Goal: Task Accomplishment & Management: Use online tool/utility

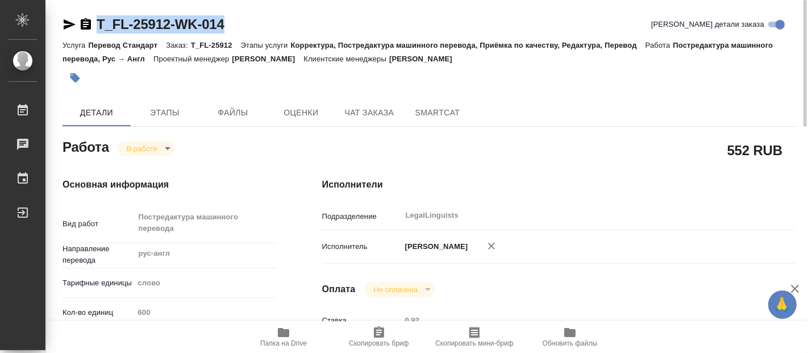
click at [164, 147] on body "🙏 .cls-1 fill:#fff; AWATERA Fadeeva Elena Работы 0 Чаты График Выйти T_FL-25912…" at bounding box center [404, 176] width 808 height 353
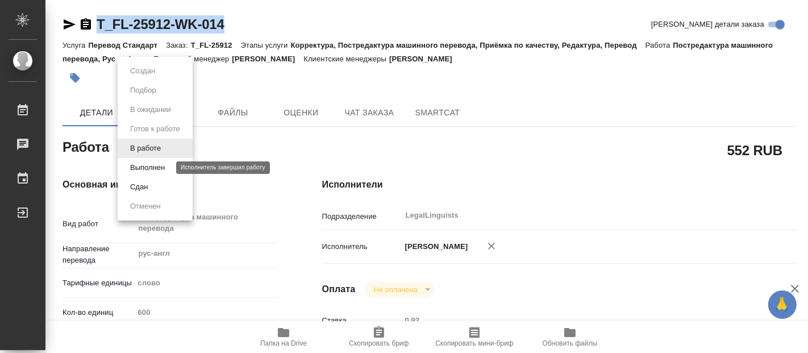
click at [148, 168] on button "Выполнен" at bounding box center [147, 167] width 41 height 12
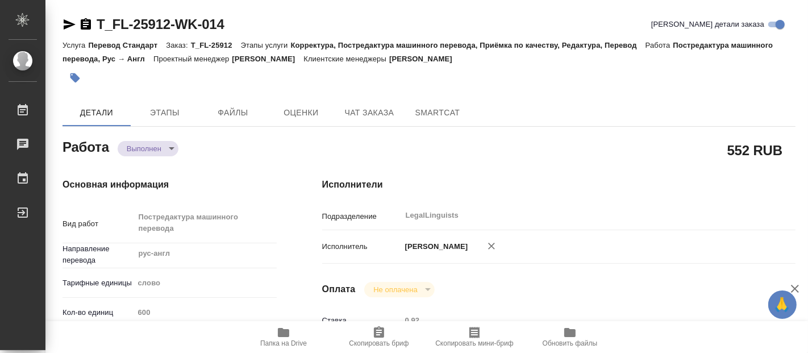
type textarea "x"
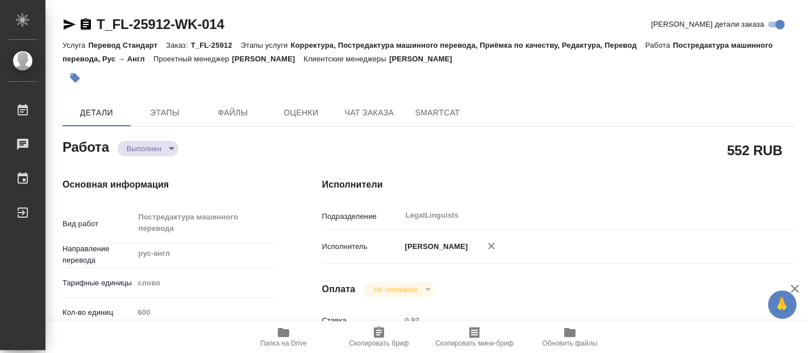
type textarea "x"
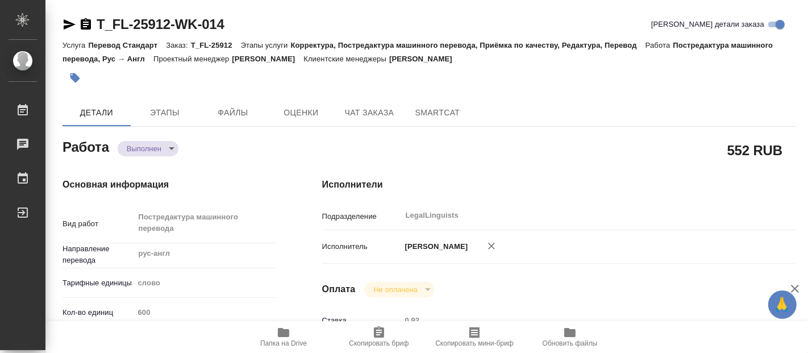
type textarea "x"
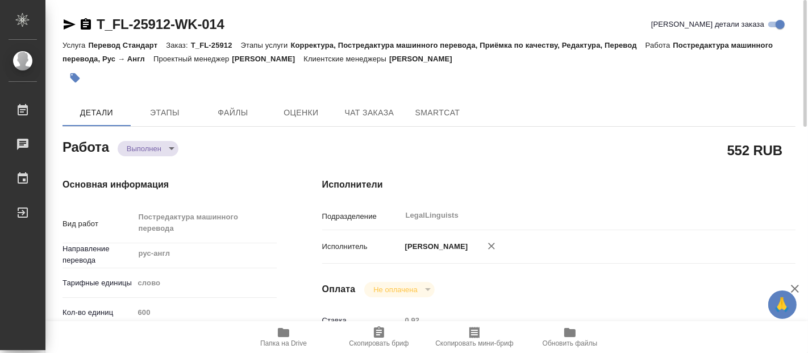
click at [287, 331] on icon "button" at bounding box center [283, 332] width 11 height 9
type textarea "x"
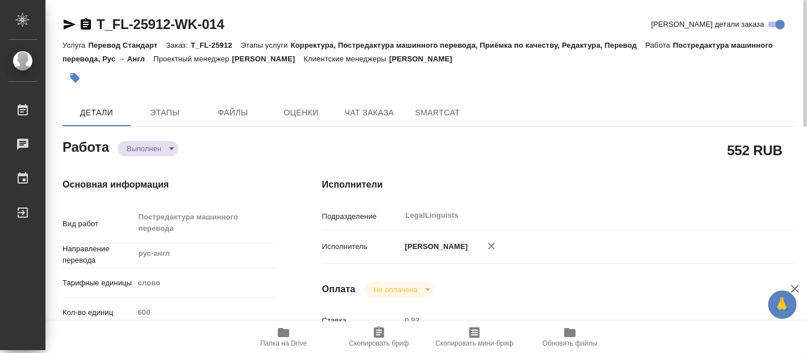
type textarea "x"
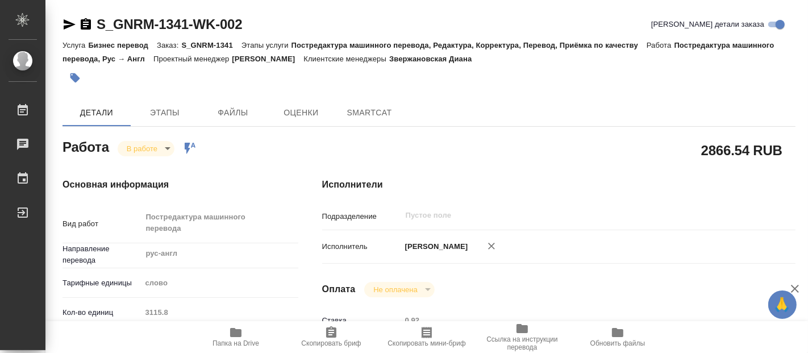
type textarea "x"
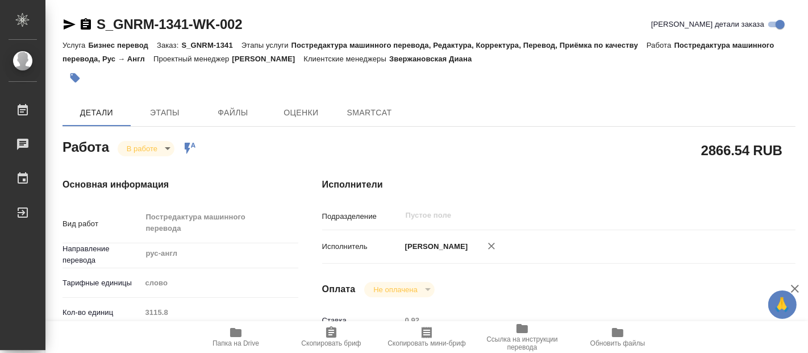
type textarea "x"
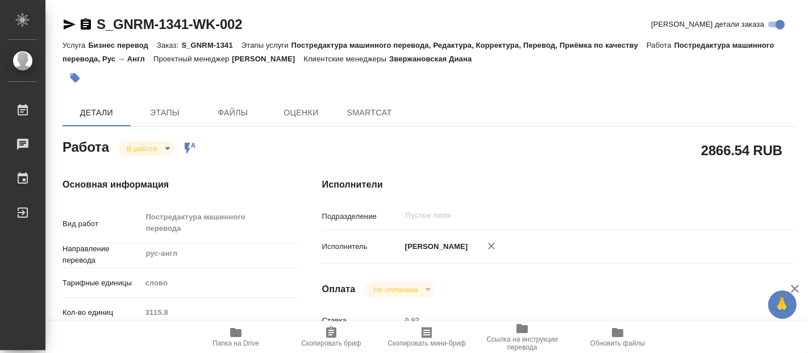
type textarea "x"
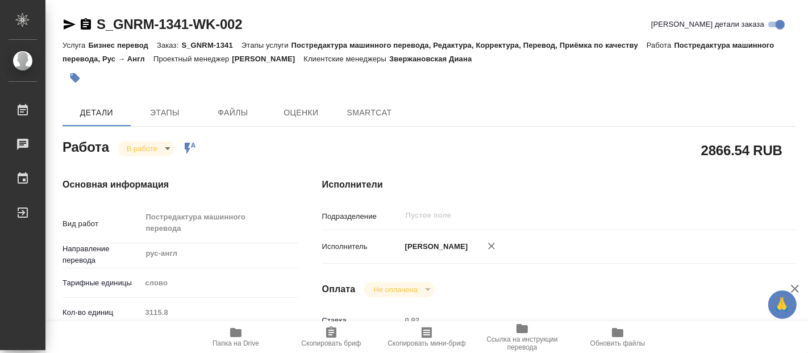
type textarea "x"
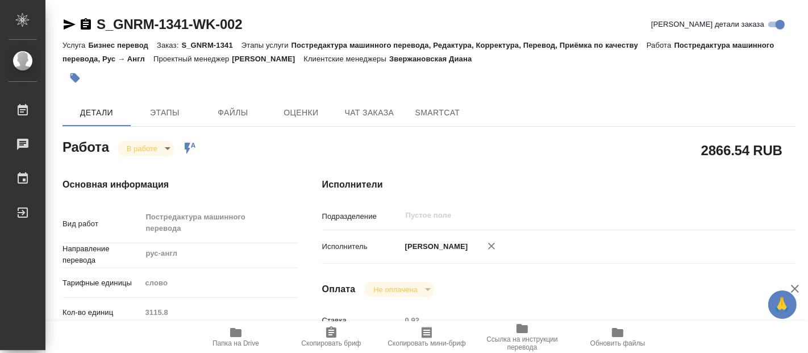
type textarea "x"
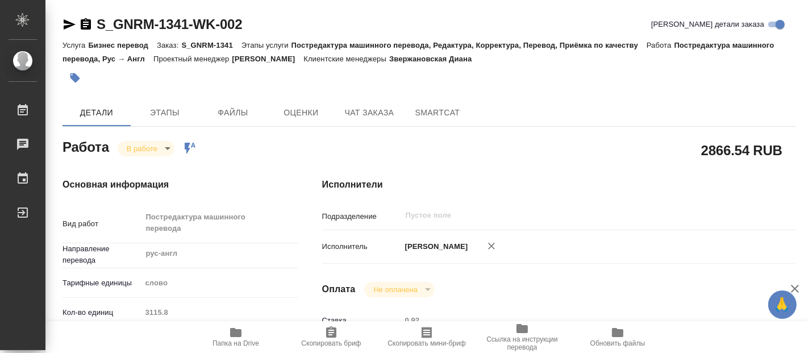
type textarea "x"
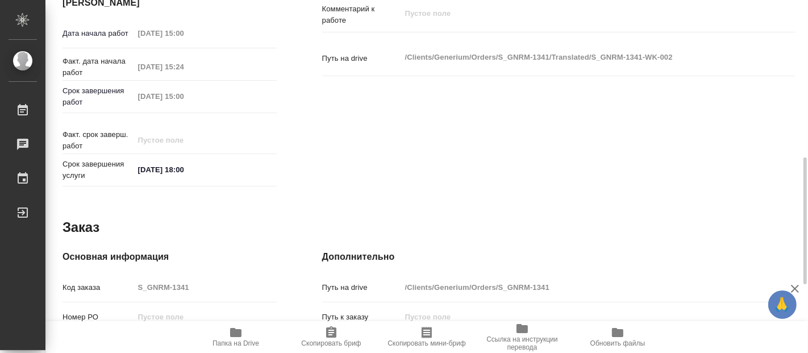
scroll to position [375, 0]
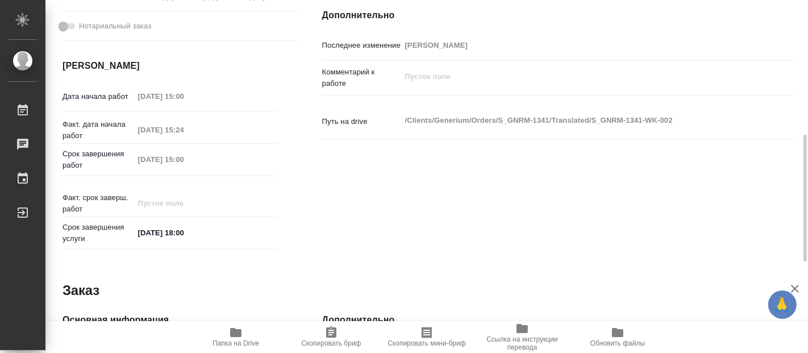
click at [233, 334] on icon "button" at bounding box center [235, 332] width 11 height 9
